Goal: Task Accomplishment & Management: Manage account settings

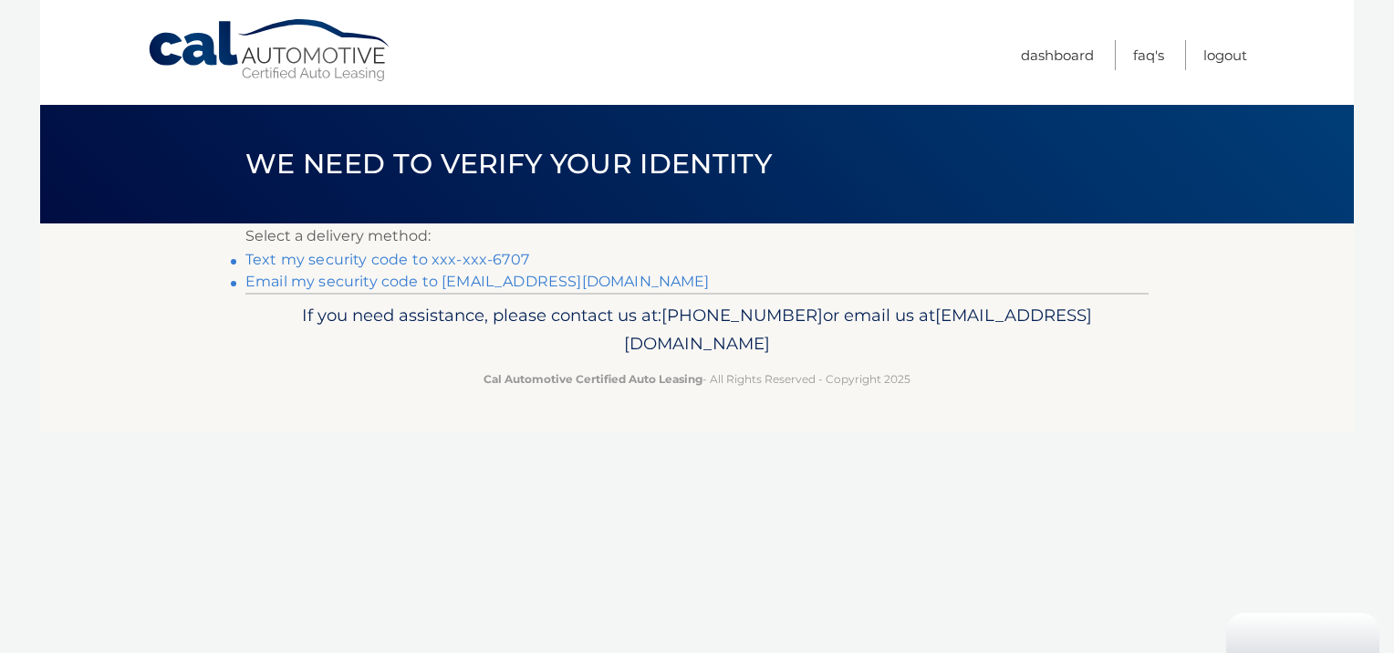
click at [453, 260] on link "Text my security code to xxx-xxx-6707" at bounding box center [387, 259] width 284 height 17
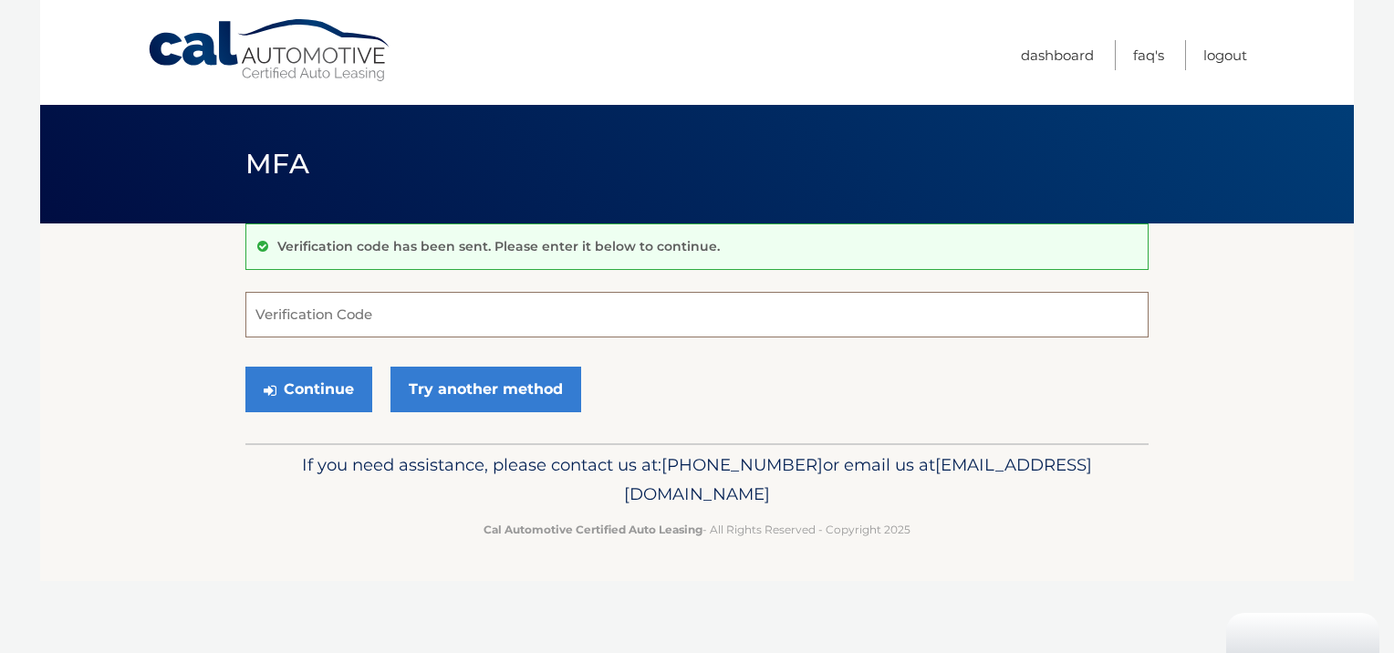
click at [315, 325] on input "Verification Code" at bounding box center [696, 315] width 903 height 46
type input "655042"
click at [320, 374] on button "Continue" at bounding box center [308, 390] width 127 height 46
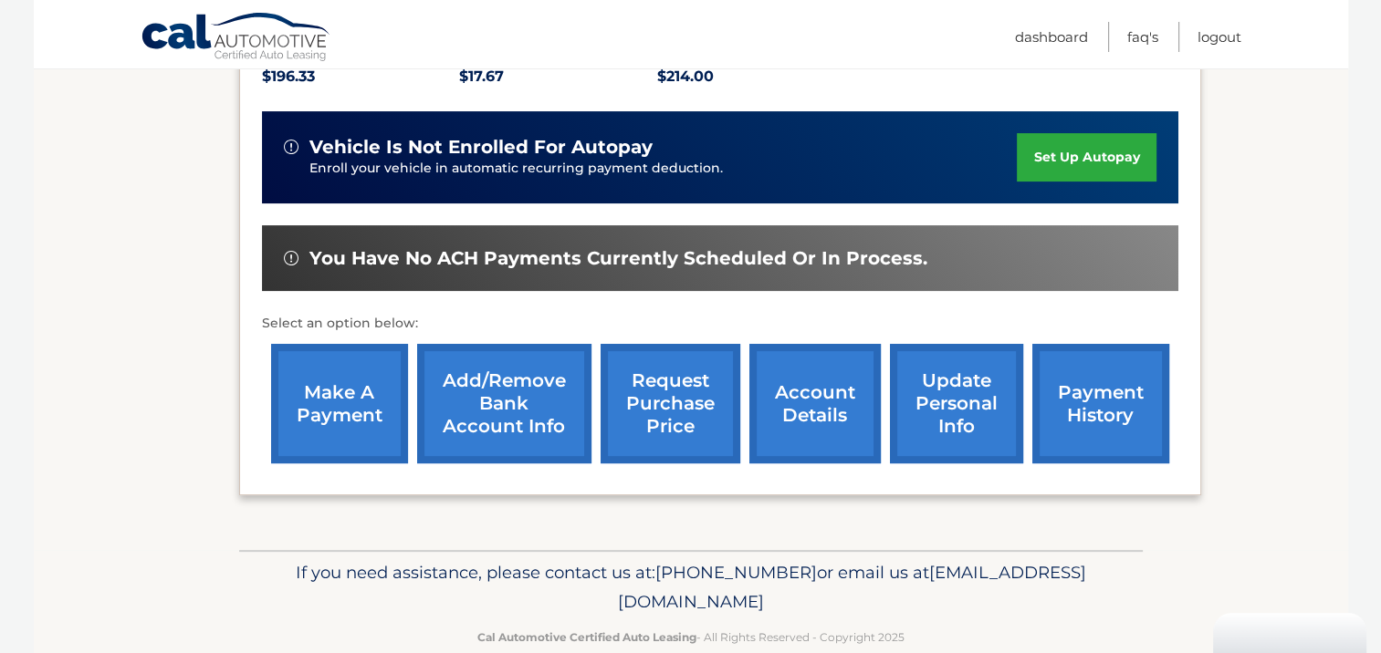
scroll to position [450, 0]
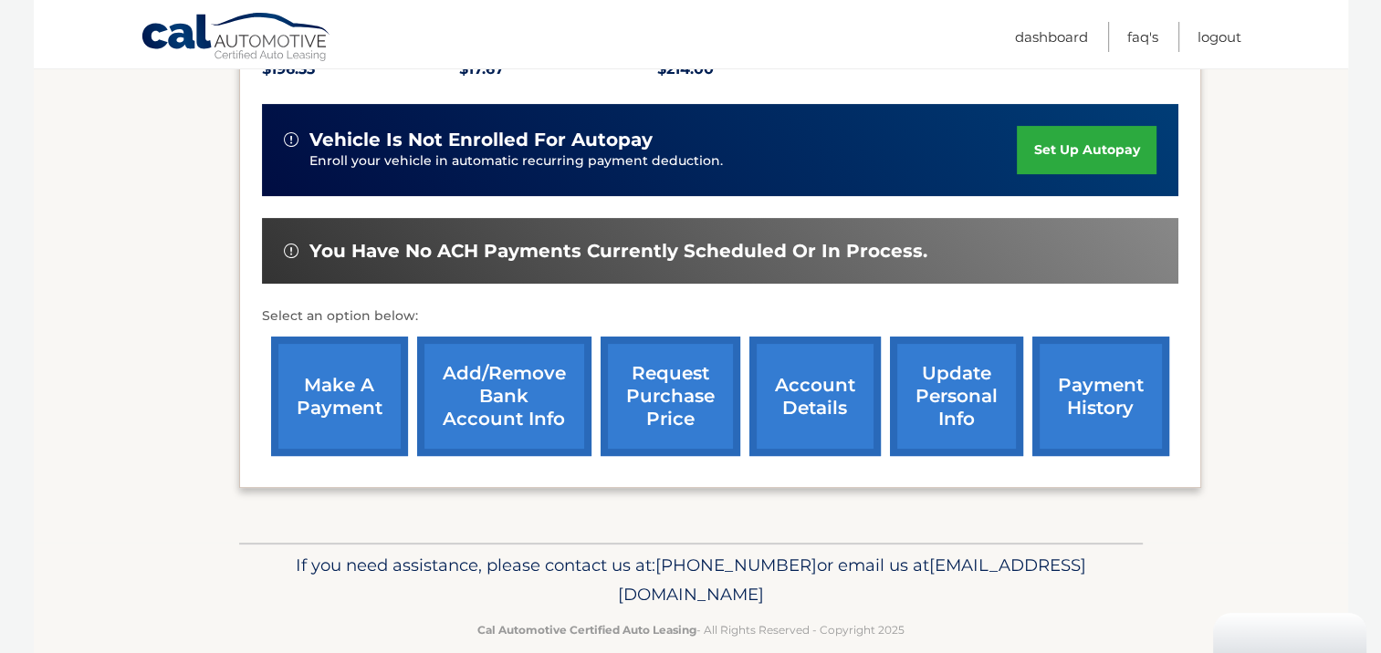
click at [324, 359] on link "make a payment" at bounding box center [339, 397] width 137 height 120
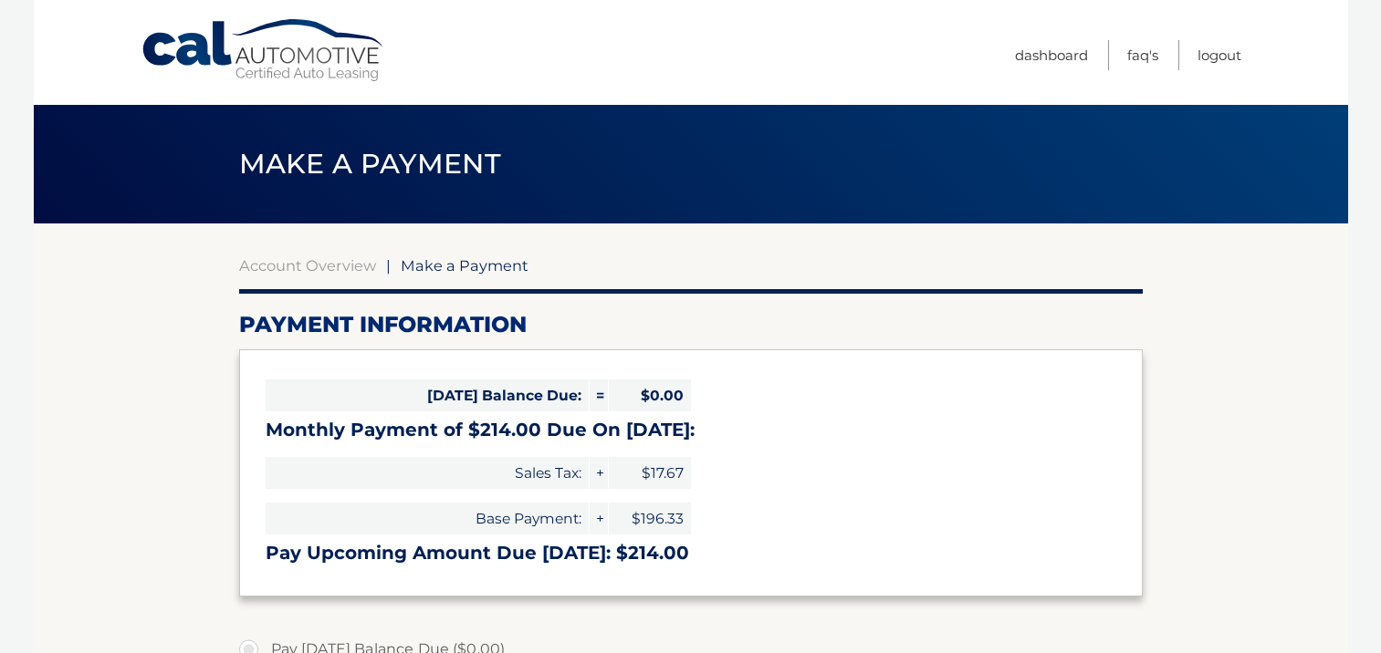
select select "MmIxMGE5MDctYzRkMS00N2Y5LTk5NDEtODExNjBmY2Q0MWE4"
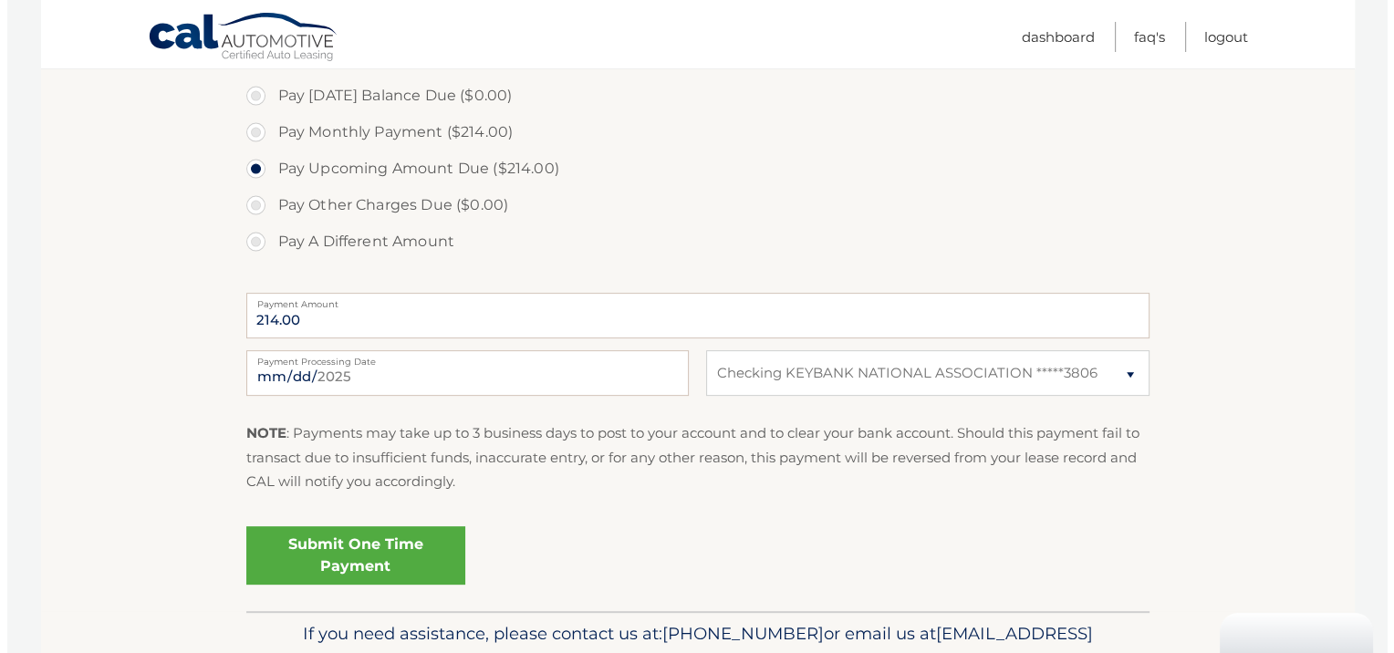
scroll to position [639, 0]
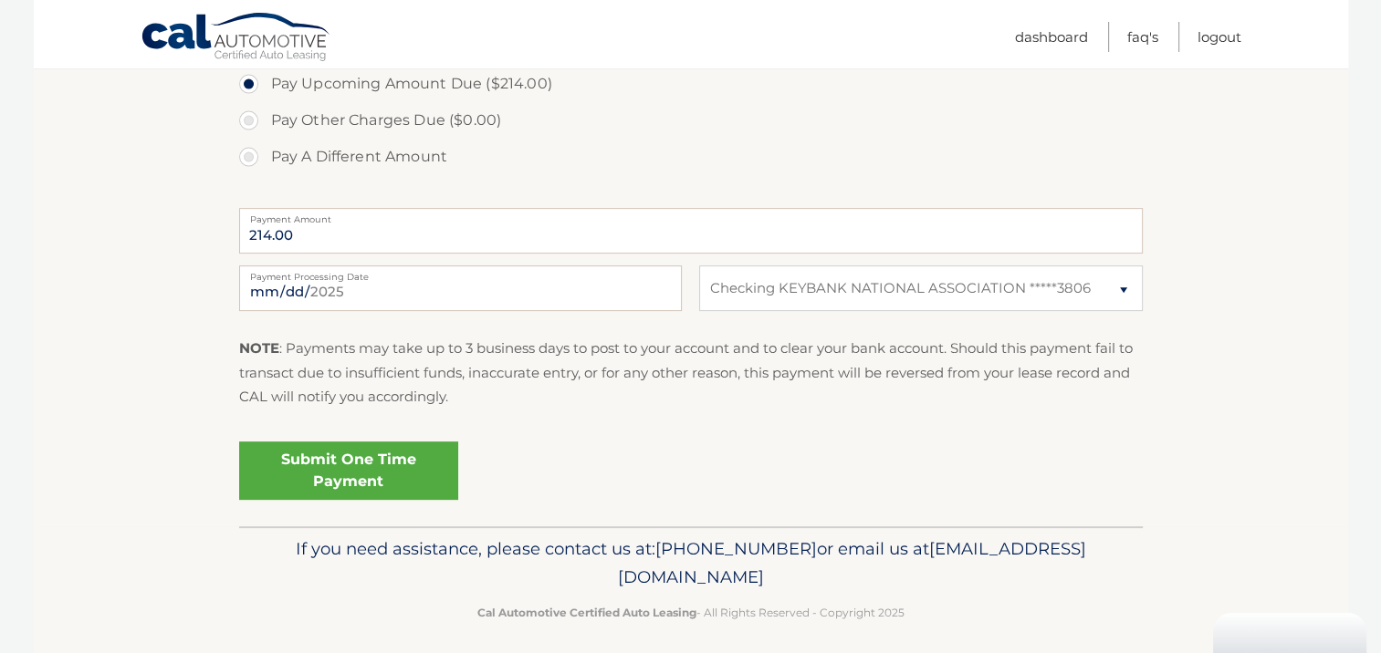
click at [319, 477] on link "Submit One Time Payment" at bounding box center [348, 471] width 219 height 58
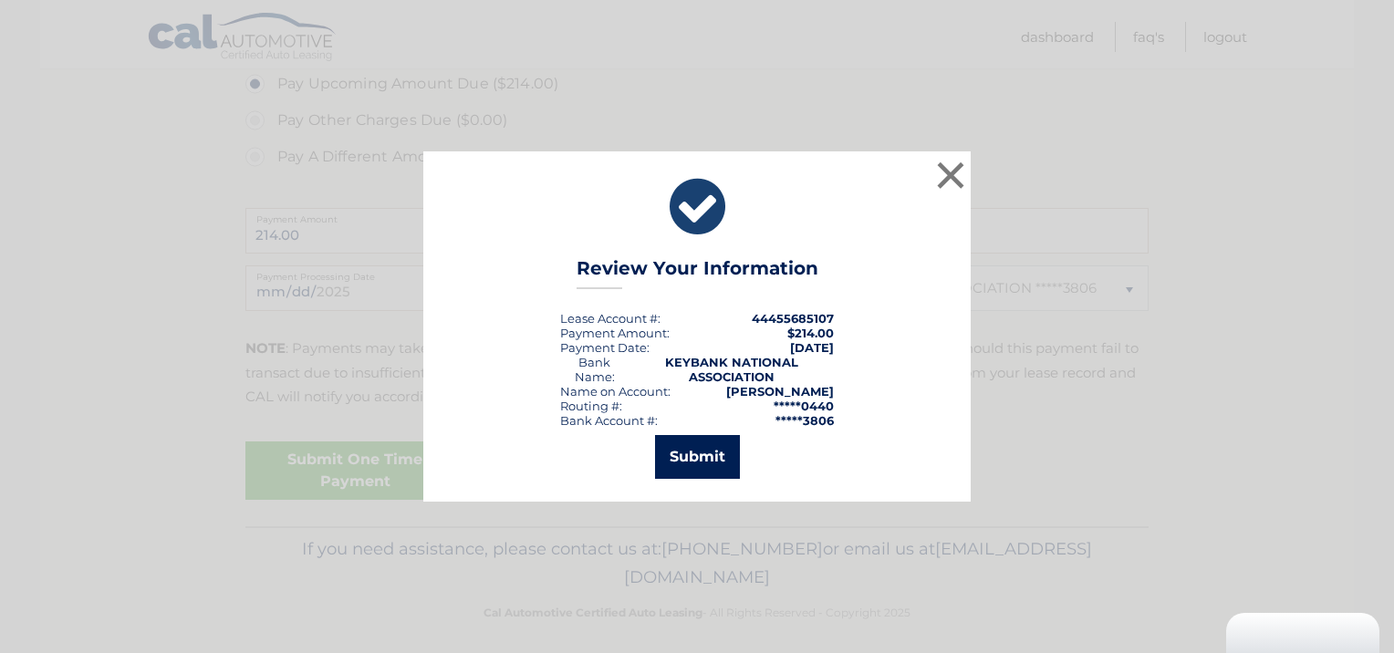
click at [698, 464] on button "Submit" at bounding box center [697, 457] width 85 height 44
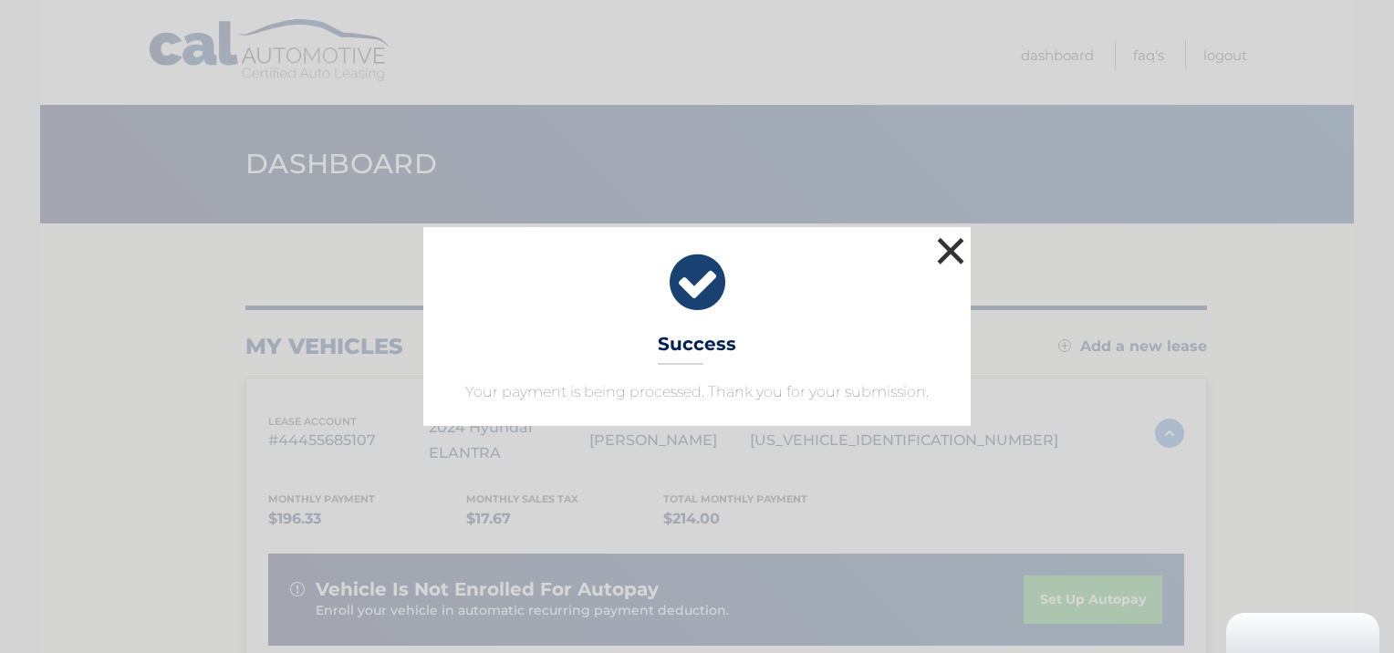
click at [943, 254] on button "×" at bounding box center [951, 251] width 36 height 36
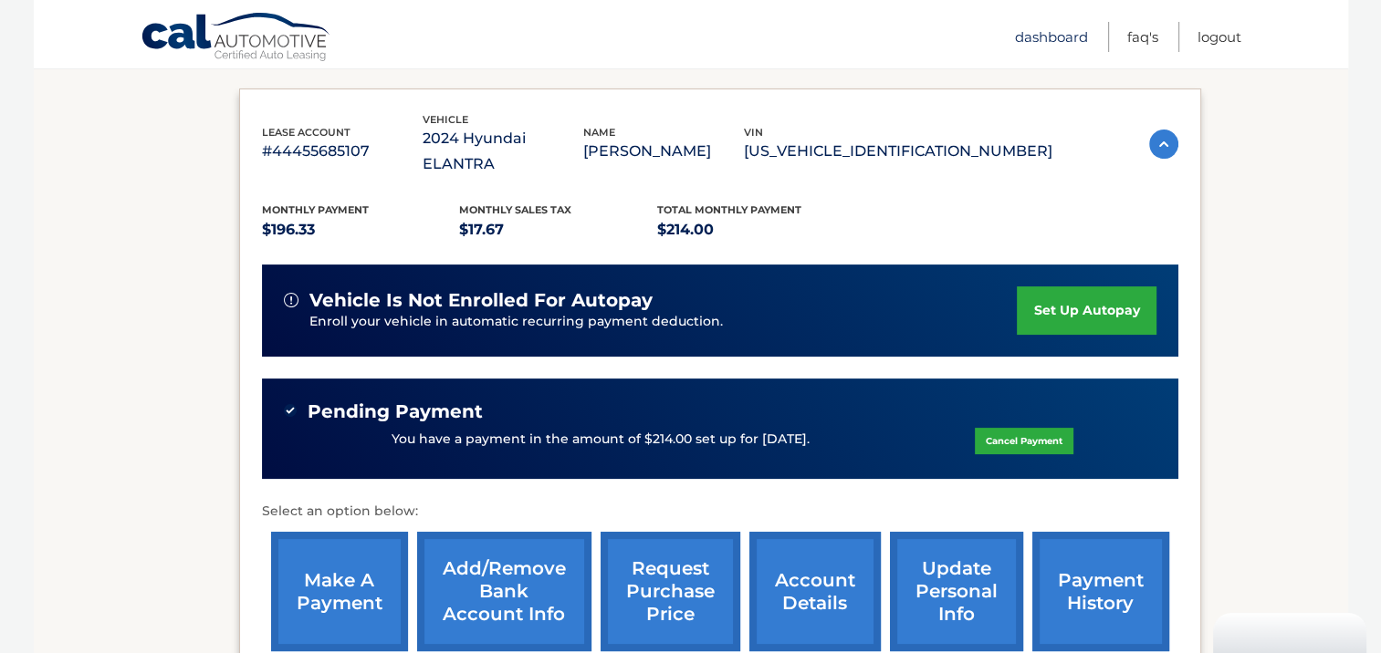
scroll to position [182, 0]
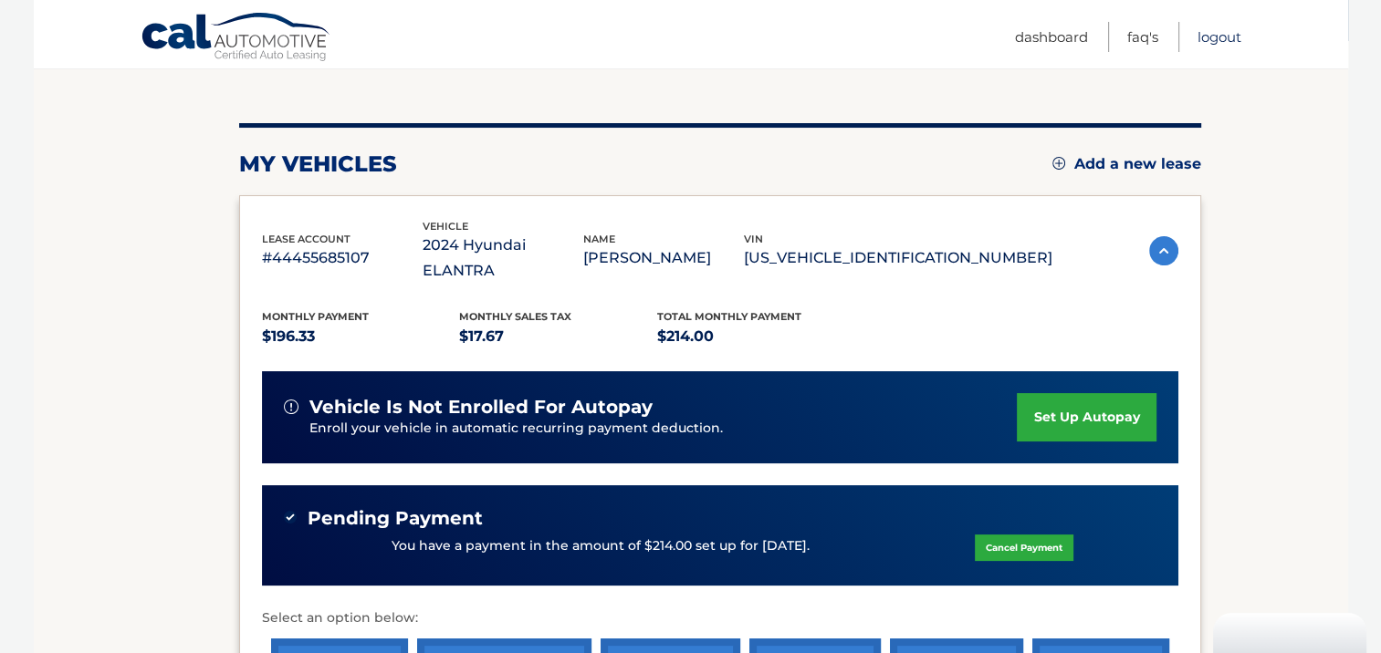
click at [1217, 36] on link "Logout" at bounding box center [1219, 37] width 44 height 30
